Goal: Task Accomplishment & Management: Manage account settings

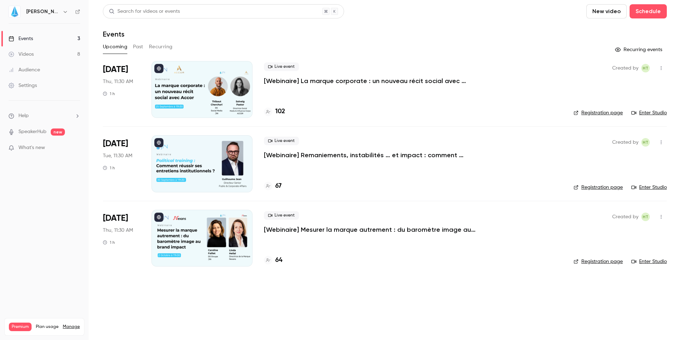
click at [306, 150] on div "Live event [Webinaire] Remaniements, instabilités … et impact : comment réussir…" at bounding box center [413, 148] width 298 height 23
click at [293, 153] on p "[Webinaire] Remaniements, instabilités … et impact : comment réussir ses entret…" at bounding box center [370, 155] width 213 height 9
click at [275, 186] on div "67" at bounding box center [273, 186] width 18 height 10
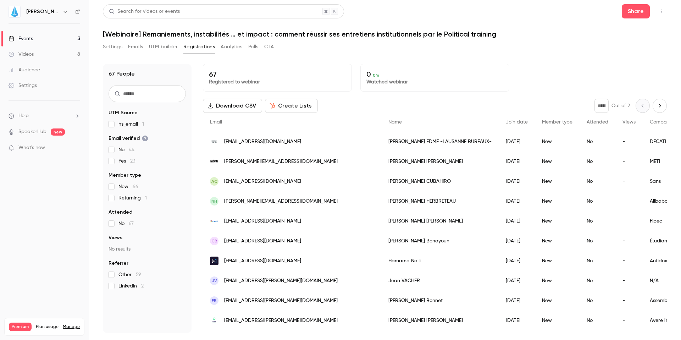
click at [282, 144] on span "[EMAIL_ADDRESS][DOMAIN_NAME]" at bounding box center [262, 141] width 77 height 7
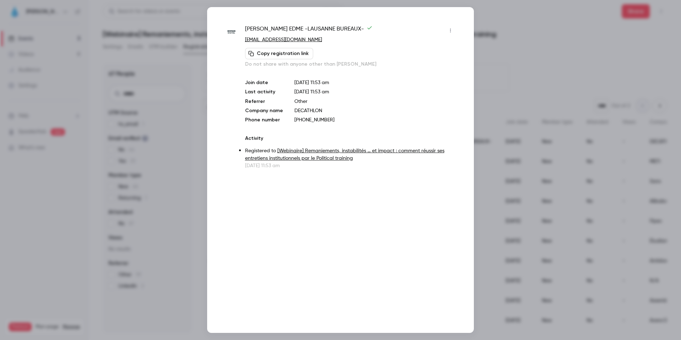
click at [448, 30] on icon "button" at bounding box center [451, 30] width 6 height 5
click at [549, 77] on div at bounding box center [340, 170] width 681 height 340
click at [538, 58] on div at bounding box center [340, 170] width 681 height 340
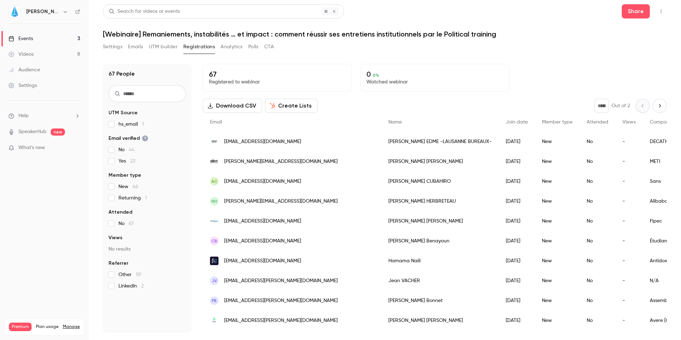
click at [36, 85] on div "Settings" at bounding box center [23, 85] width 28 height 7
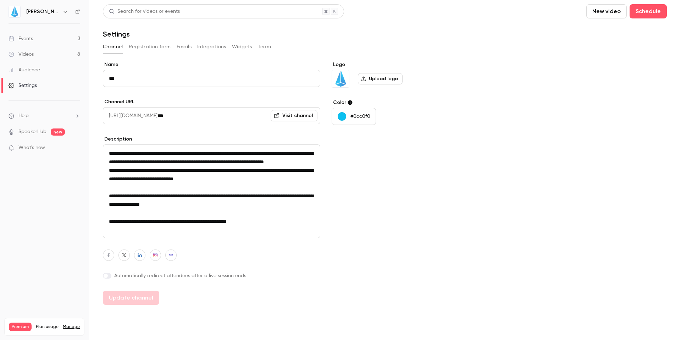
click at [267, 44] on button "Team" at bounding box center [264, 46] width 13 height 11
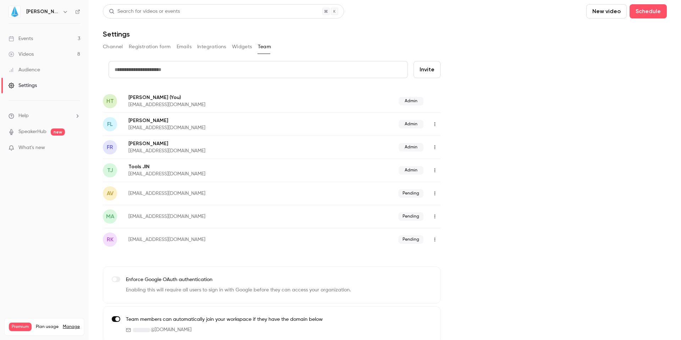
click at [154, 70] on input "text" at bounding box center [258, 69] width 299 height 17
type input "**********"
click at [425, 71] on button "Invite" at bounding box center [427, 69] width 27 height 17
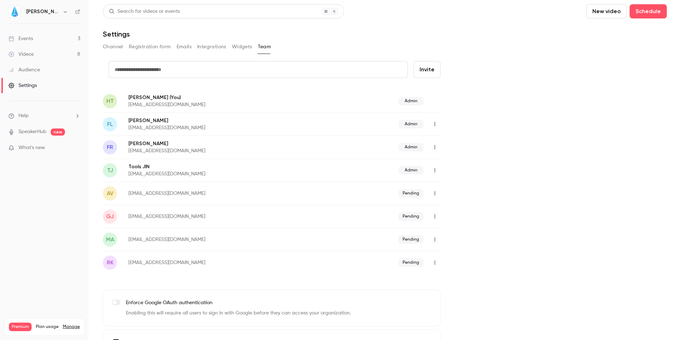
click at [28, 38] on div "Events" at bounding box center [21, 38] width 24 height 7
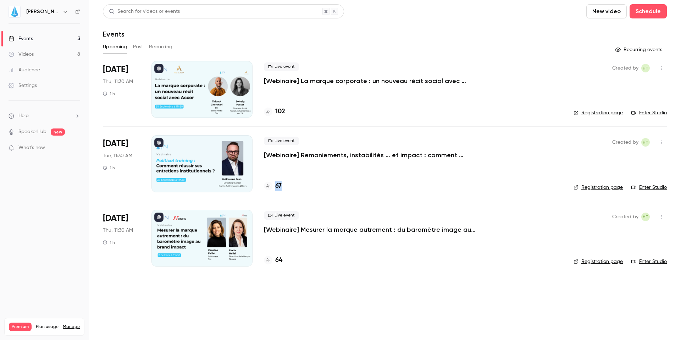
drag, startPoint x: 290, startPoint y: 184, endPoint x: 262, endPoint y: 184, distance: 27.7
click at [262, 184] on li "Sep 30 Tue, 11:30 AM 1 h Live event [Webinaire] Remaniements, instabilités … et…" at bounding box center [385, 163] width 564 height 74
click at [324, 188] on div "67" at bounding box center [413, 186] width 298 height 10
drag, startPoint x: 288, startPoint y: 260, endPoint x: 269, endPoint y: 260, distance: 19.5
click at [269, 260] on div "64" at bounding box center [413, 260] width 298 height 10
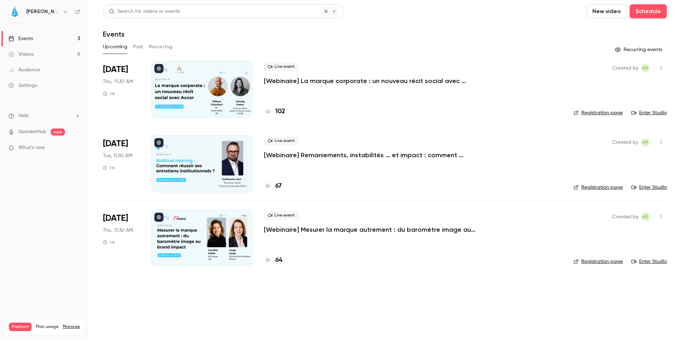
click at [298, 193] on li "Sep 30 Tue, 11:30 AM 1 h Live event [Webinaire] Remaniements, instabilités … et…" at bounding box center [385, 163] width 564 height 74
drag, startPoint x: 287, startPoint y: 181, endPoint x: 269, endPoint y: 182, distance: 17.8
click at [269, 182] on div "67" at bounding box center [413, 186] width 298 height 10
click at [351, 307] on main "Search for videos or events New video Schedule Events Upcoming Past Recurring R…" at bounding box center [385, 170] width 592 height 340
click at [279, 183] on h4 "67" at bounding box center [278, 186] width 6 height 10
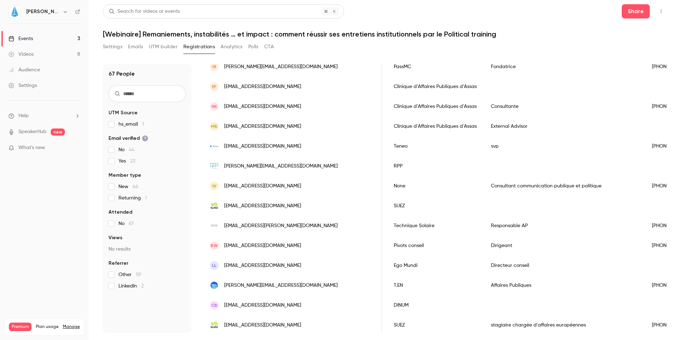
scroll to position [334, 0]
